Goal: Book appointment/travel/reservation

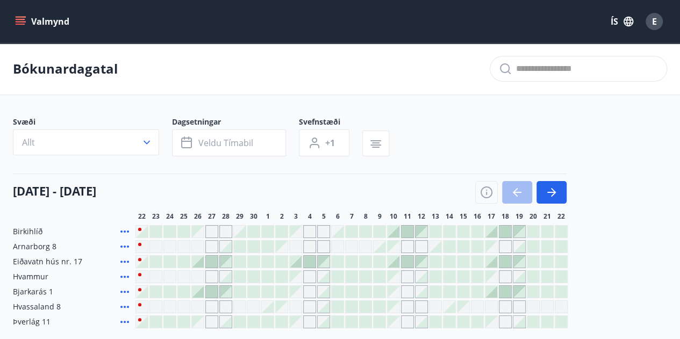
scroll to position [108, 0]
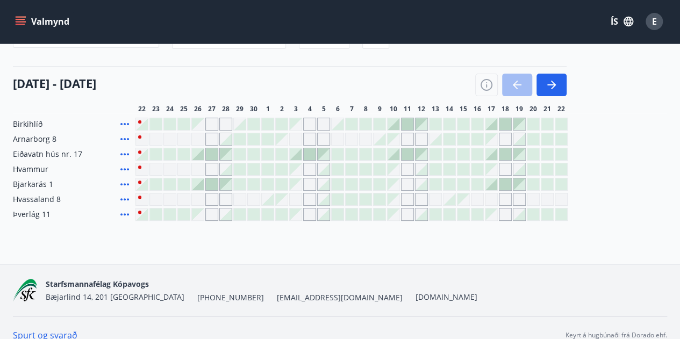
click at [303, 185] on div at bounding box center [352, 184] width 432 height 13
click at [300, 186] on div "Gráir dagar eru ekki bókanlegir" at bounding box center [296, 185] width 12 height 12
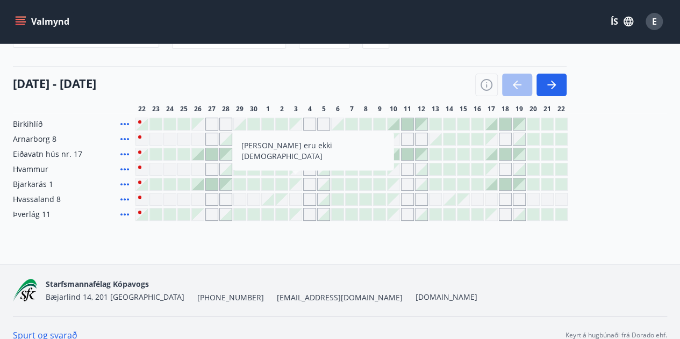
click at [282, 184] on div at bounding box center [282, 185] width 12 height 12
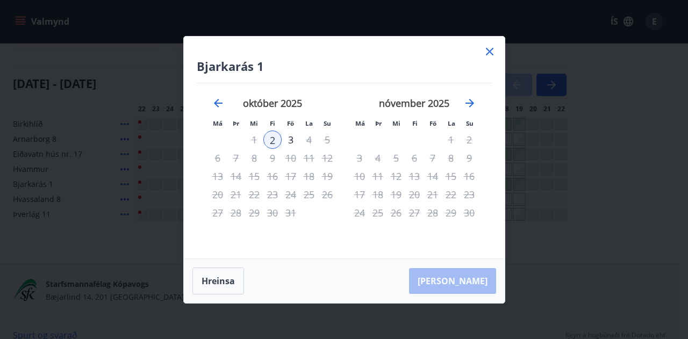
click at [485, 50] on icon at bounding box center [489, 51] width 13 height 13
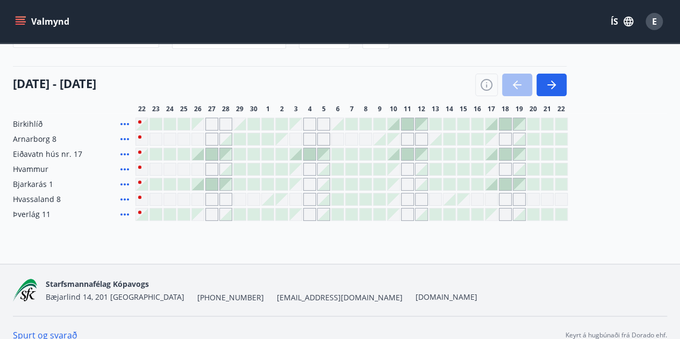
click at [406, 184] on div "Gráir dagar eru ekki bókanlegir" at bounding box center [407, 184] width 13 height 13
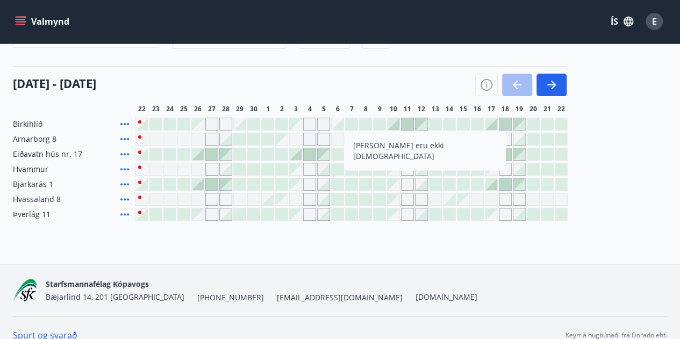
click at [411, 172] on div "Birkihlíð Arnarborg 8 Eiðavatn hús nr. 17 Hvammur Bjarkarás 1 [PERSON_NAME] eru…" at bounding box center [340, 169] width 655 height 103
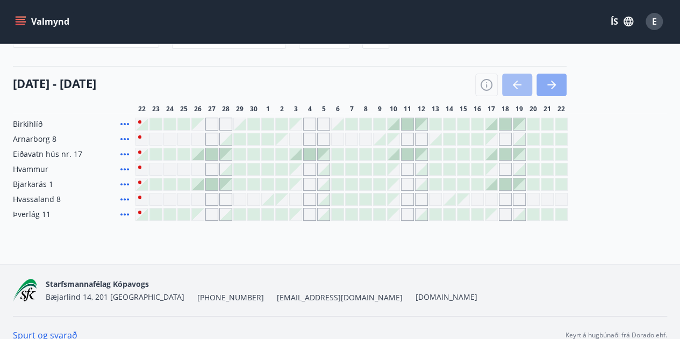
click at [558, 86] on icon "button" at bounding box center [551, 85] width 13 height 13
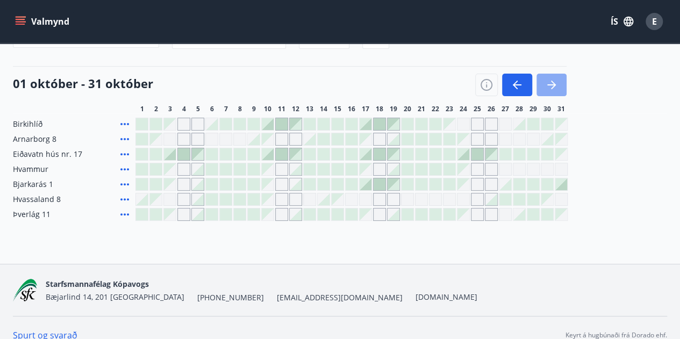
click at [558, 86] on icon "button" at bounding box center [551, 85] width 13 height 13
